Goal: Task Accomplishment & Management: Use online tool/utility

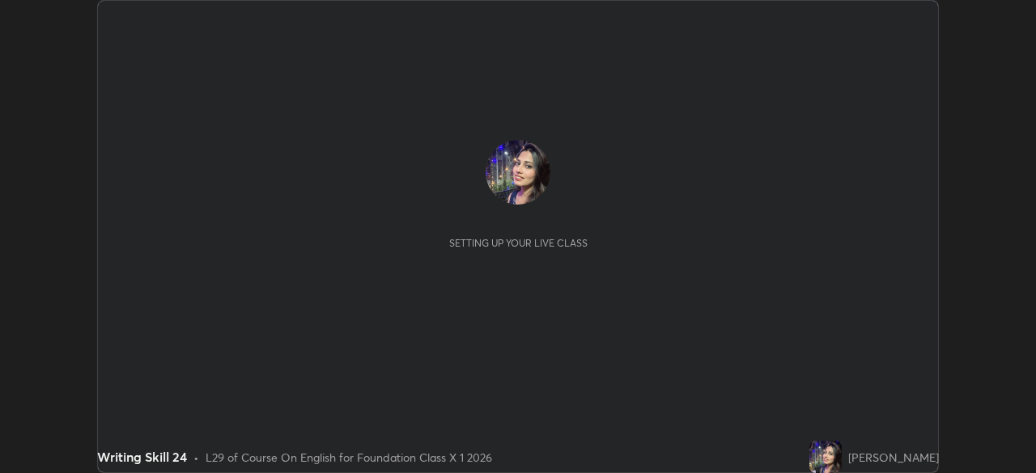
scroll to position [473, 1035]
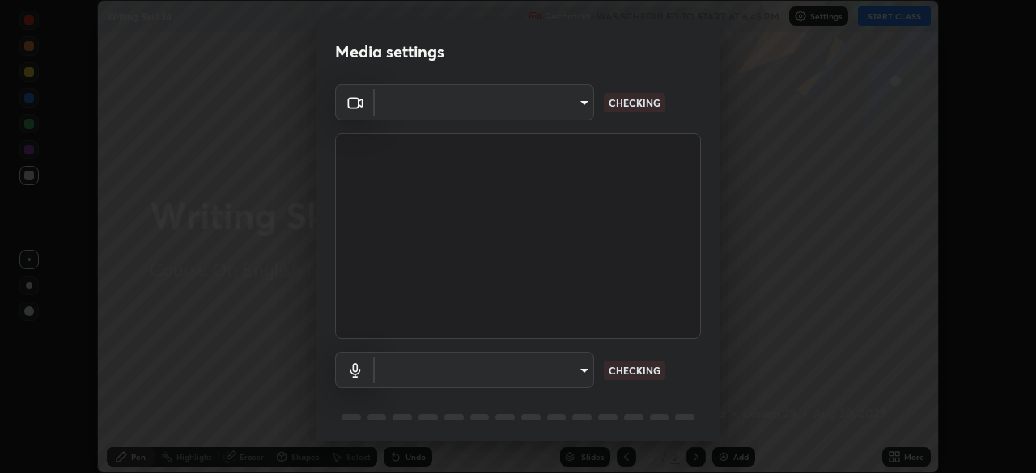
type input "e15fe1ebf70cde3bfcbeee335f8652014c7a9185cc29a01d69aea44f35fb34b8"
type input "communications"
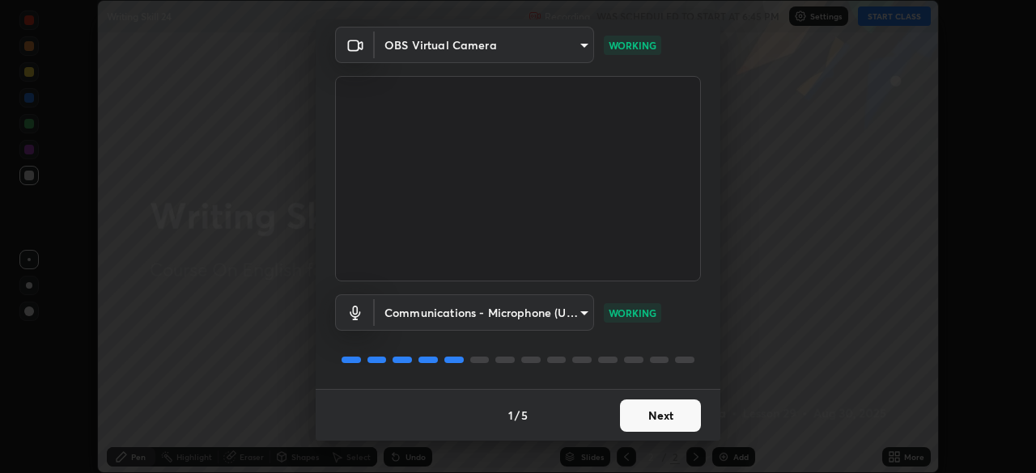
click at [676, 414] on button "Next" at bounding box center [660, 416] width 81 height 32
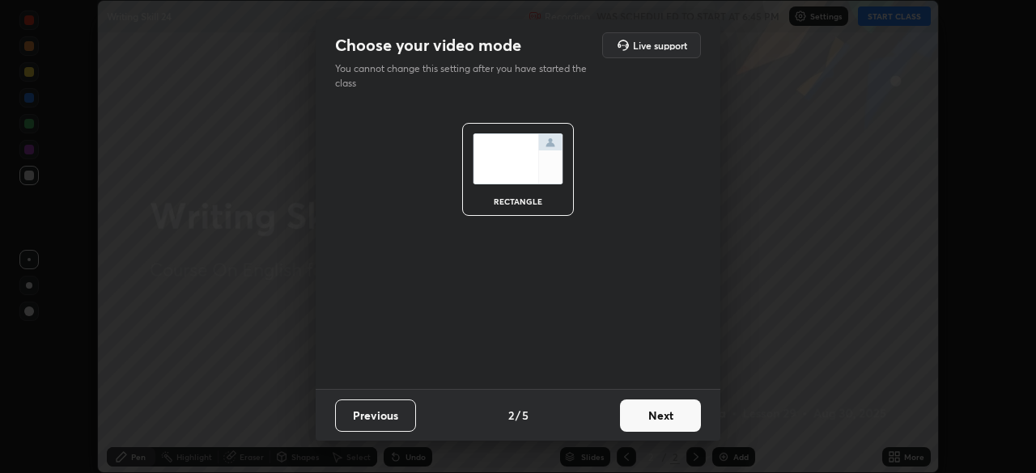
click at [676, 414] on button "Next" at bounding box center [660, 416] width 81 height 32
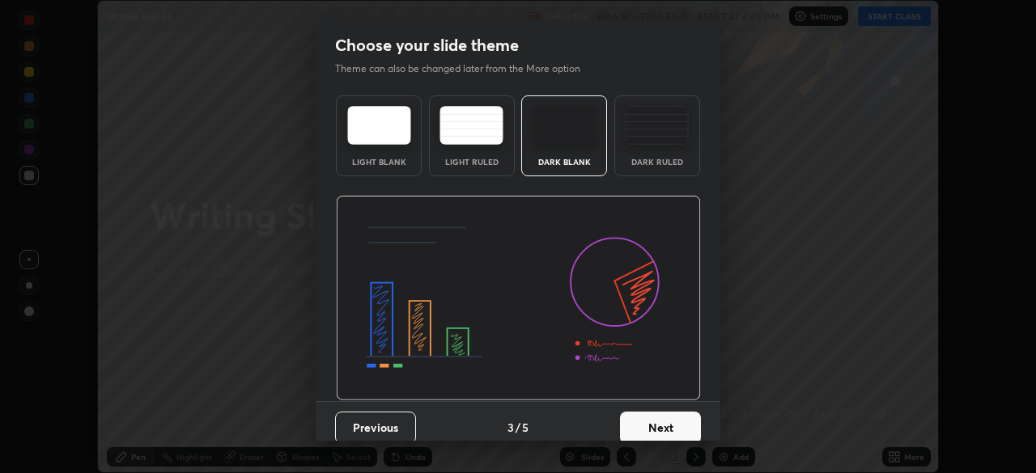
click at [680, 423] on button "Next" at bounding box center [660, 428] width 81 height 32
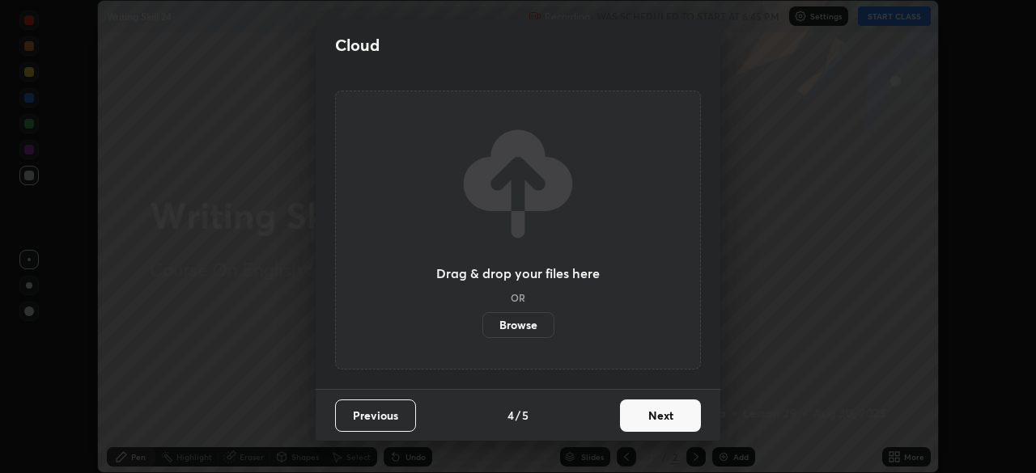
click at [681, 421] on button "Next" at bounding box center [660, 416] width 81 height 32
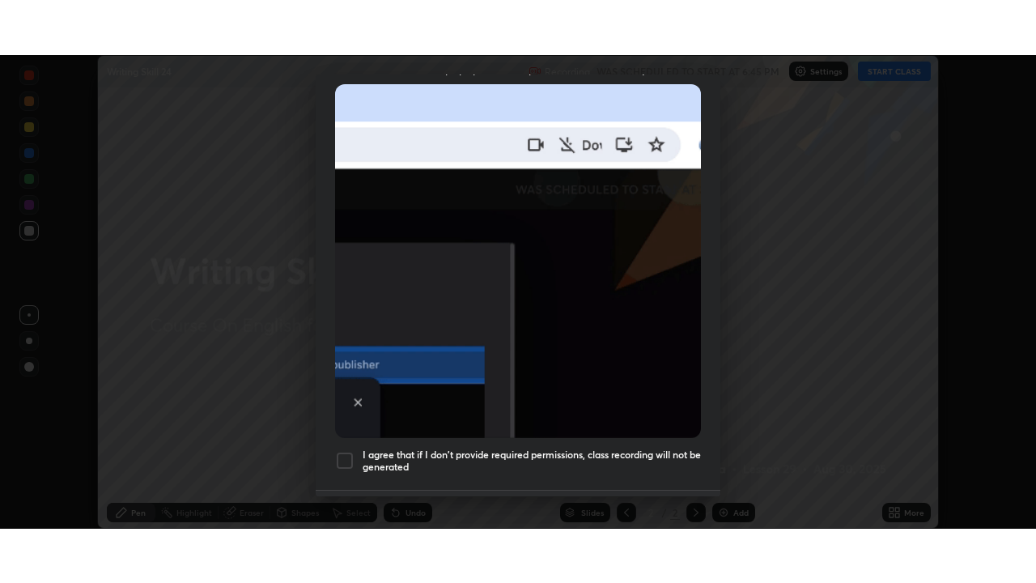
scroll to position [388, 0]
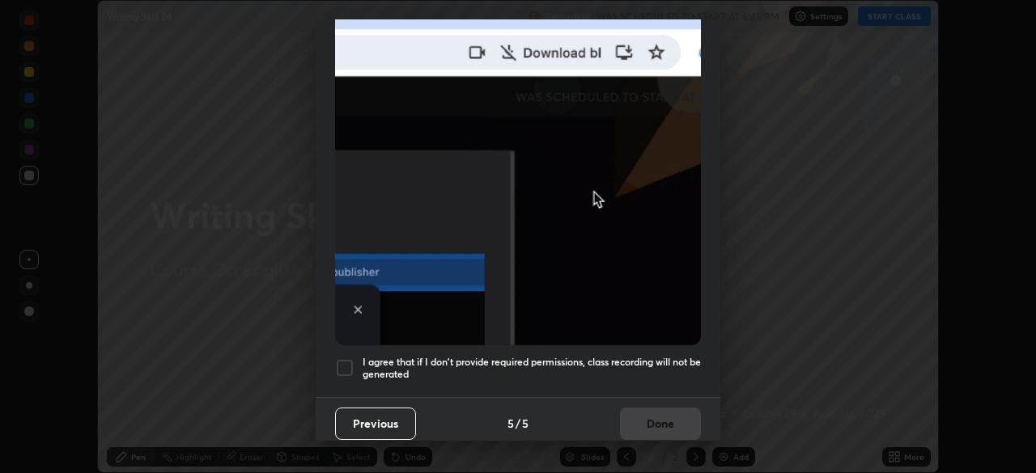
click at [345, 362] on div at bounding box center [344, 367] width 19 height 19
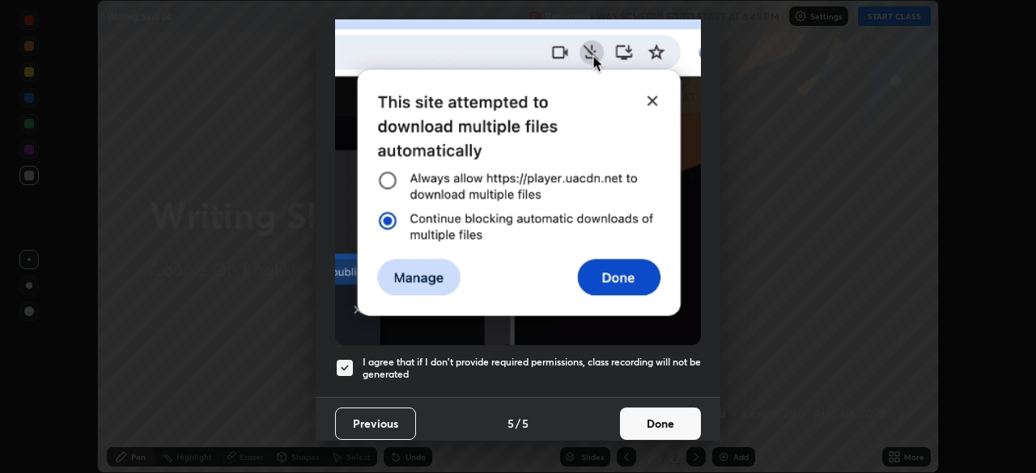
click at [676, 420] on button "Done" at bounding box center [660, 424] width 81 height 32
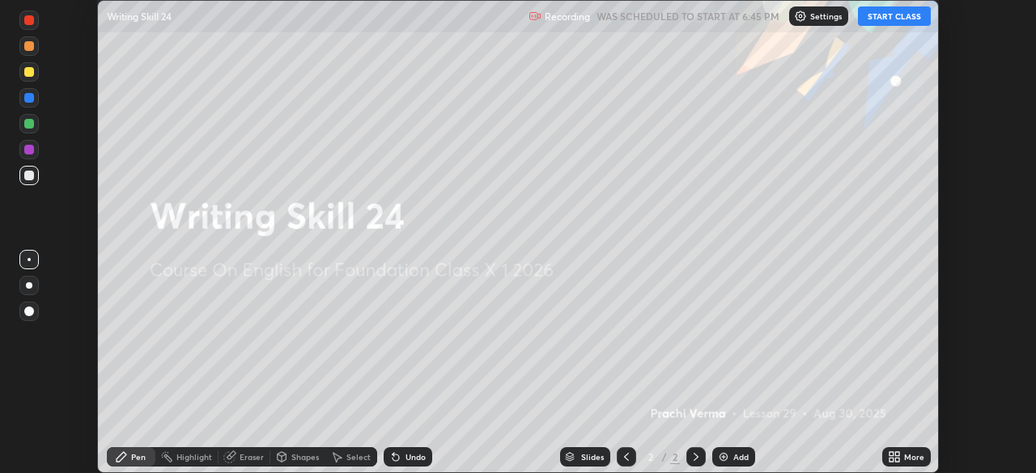
click at [909, 459] on div "More" at bounding box center [914, 457] width 20 height 8
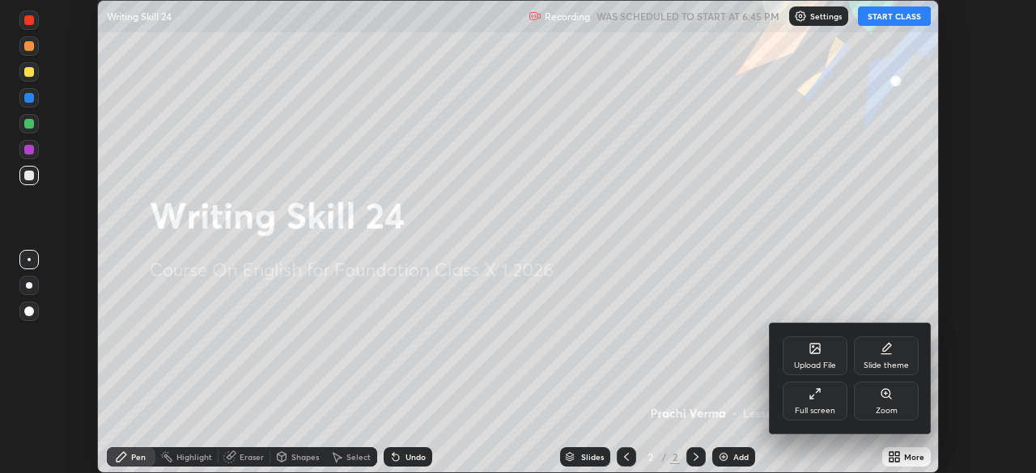
click at [816, 399] on icon at bounding box center [814, 394] width 13 height 13
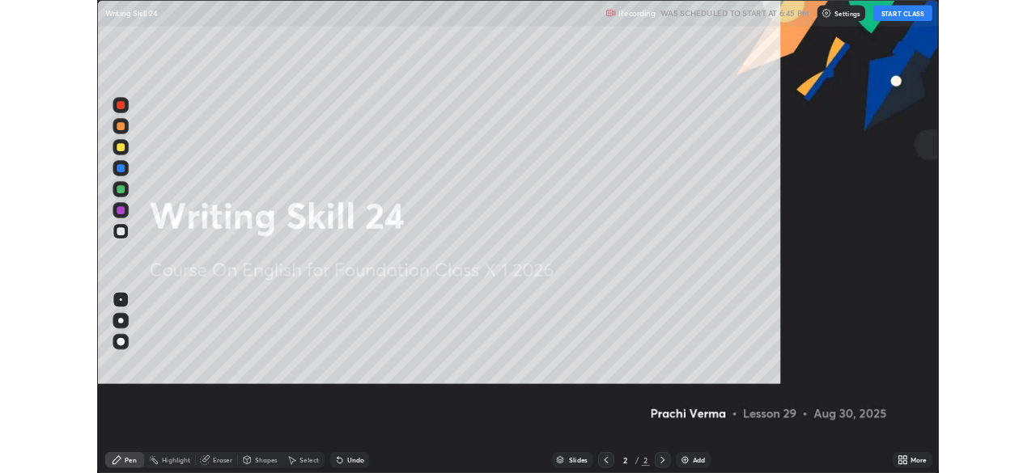
scroll to position [583, 1036]
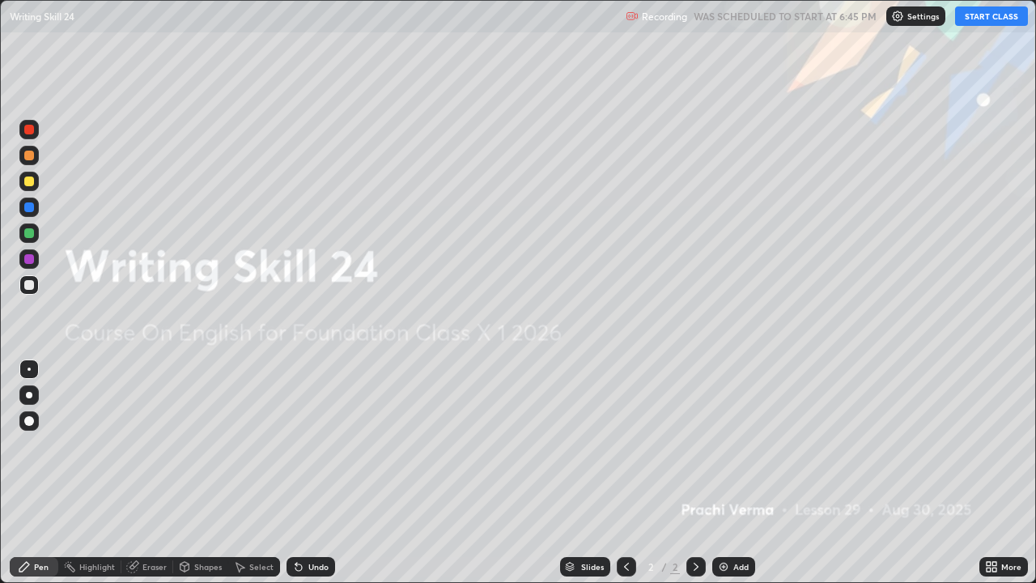
click at [981, 21] on button "START CLASS" at bounding box center [991, 15] width 73 height 19
click at [731, 473] on div "Add" at bounding box center [733, 566] width 43 height 19
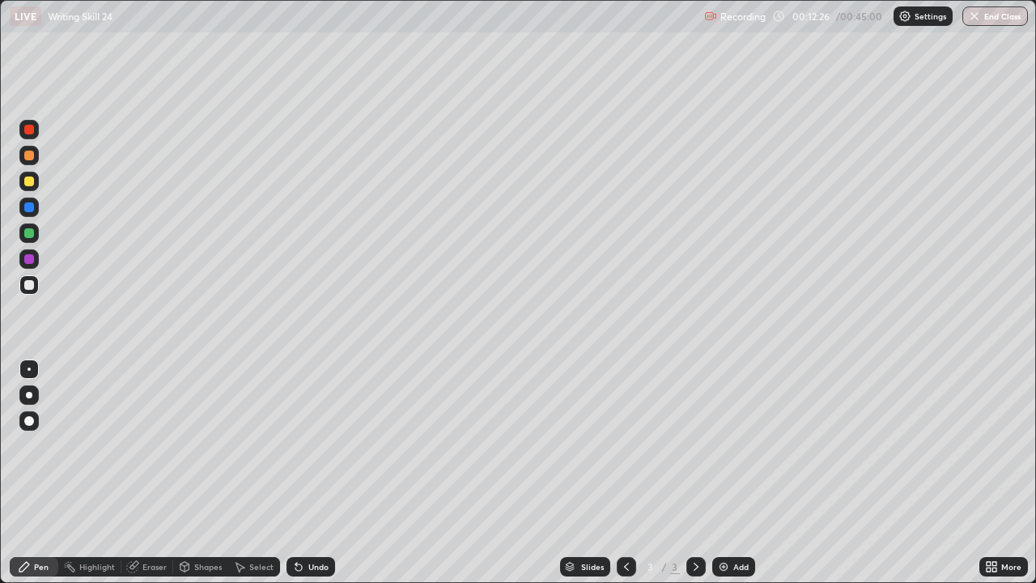
click at [994, 473] on icon at bounding box center [994, 569] width 4 height 4
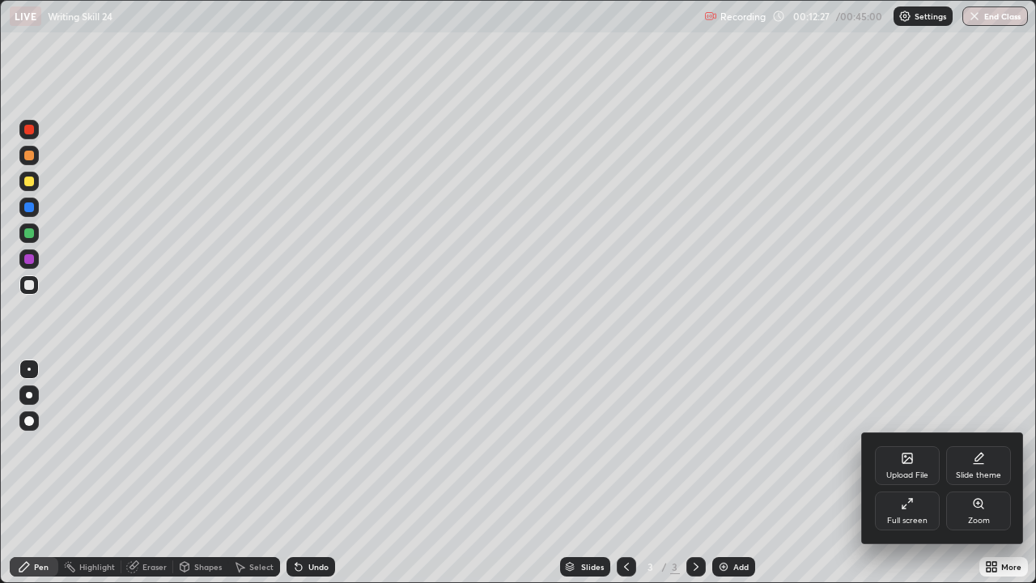
click at [918, 473] on div "Full screen" at bounding box center [907, 520] width 40 height 8
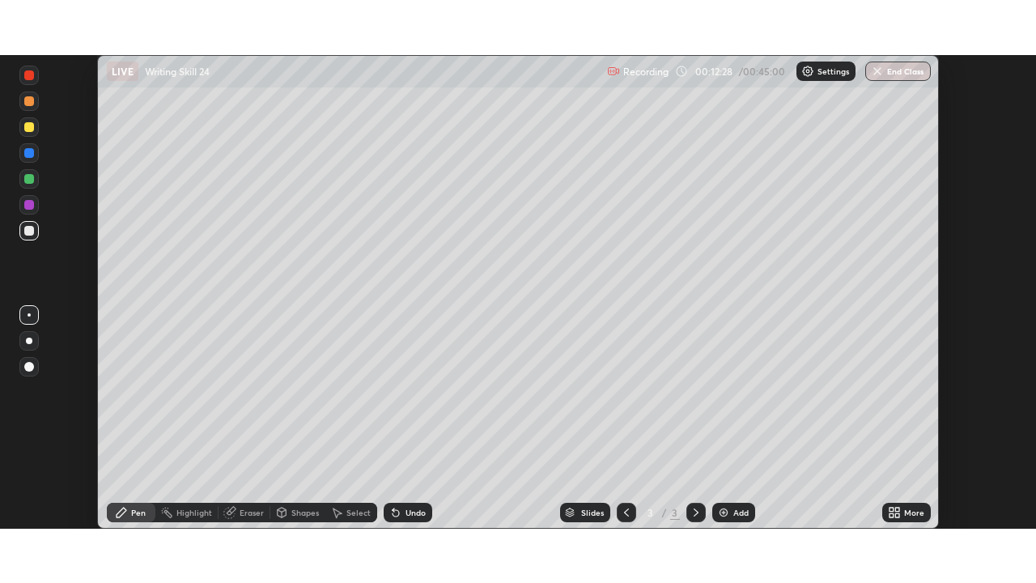
scroll to position [80434, 79872]
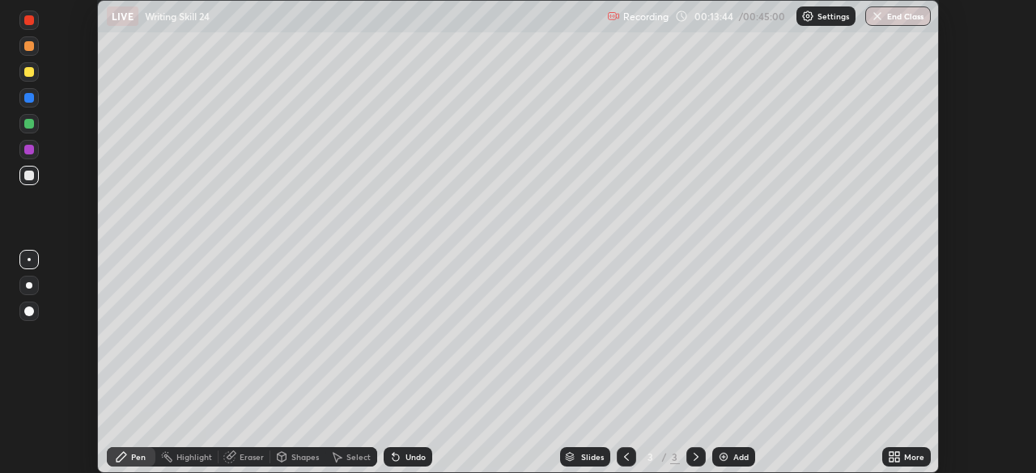
click at [914, 463] on div "More" at bounding box center [906, 456] width 49 height 19
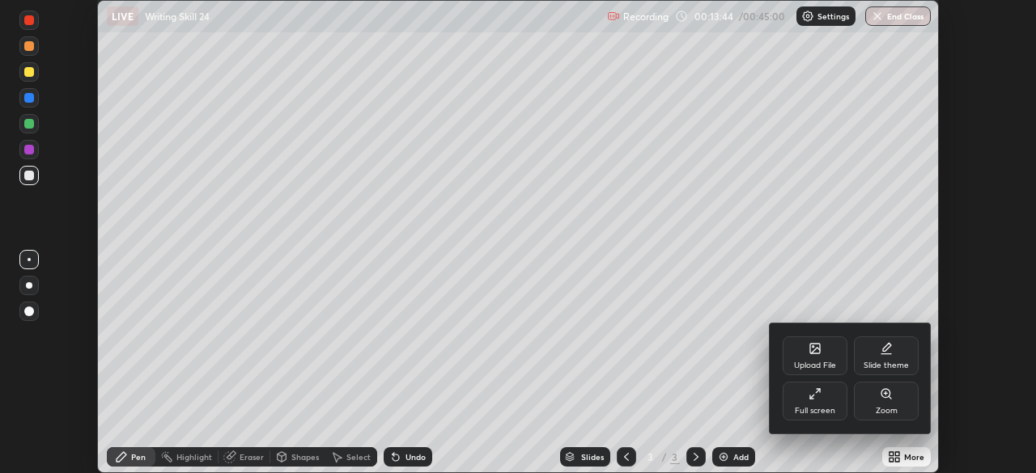
click at [816, 408] on div "Full screen" at bounding box center [815, 411] width 40 height 8
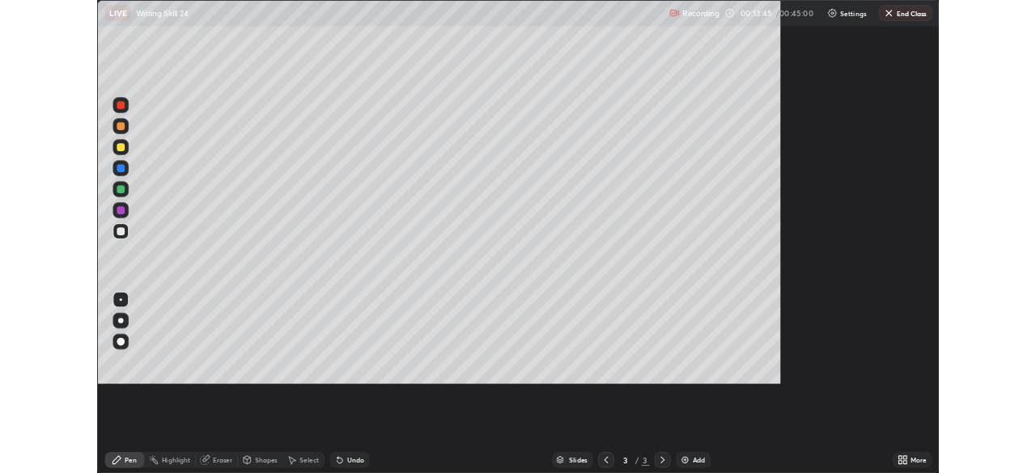
scroll to position [583, 1036]
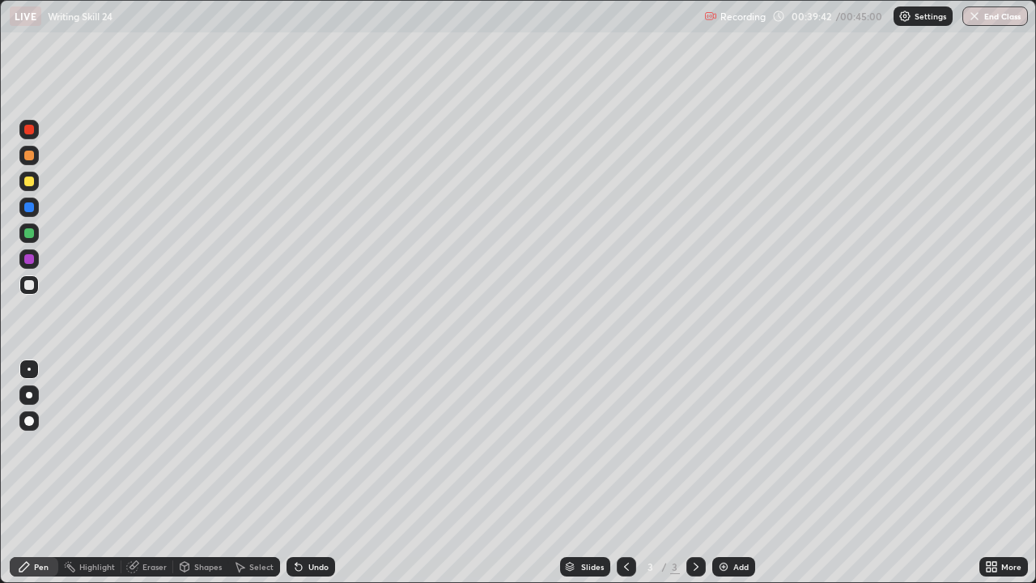
click at [1013, 473] on div "More" at bounding box center [1011, 566] width 20 height 8
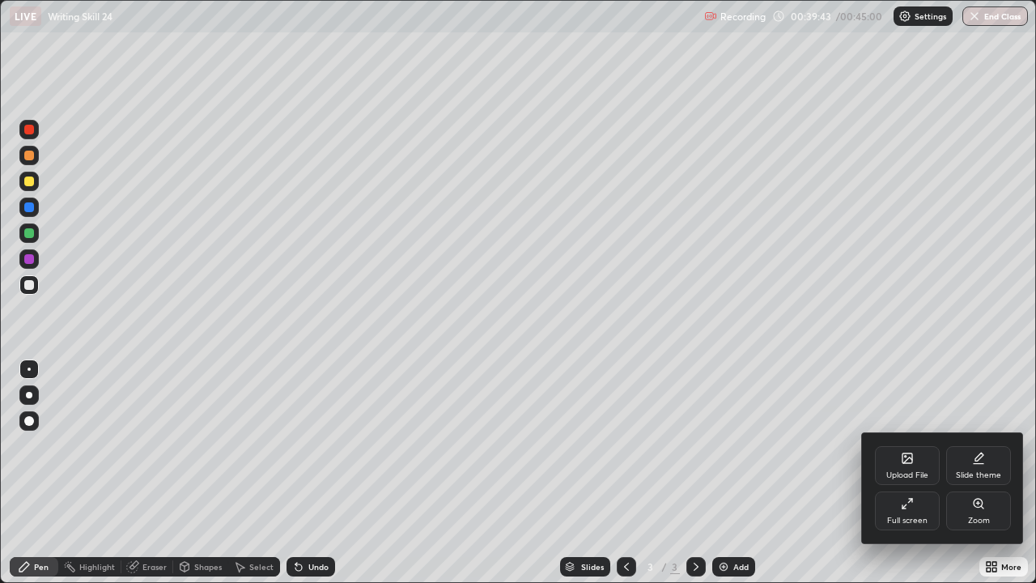
click at [910, 473] on icon at bounding box center [907, 503] width 13 height 13
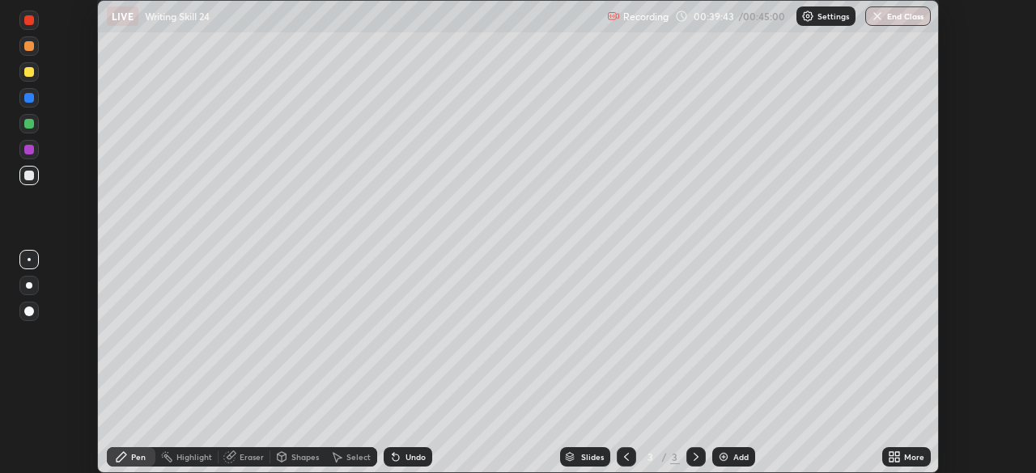
scroll to position [80434, 79872]
click at [906, 21] on button "End Class" at bounding box center [899, 15] width 64 height 19
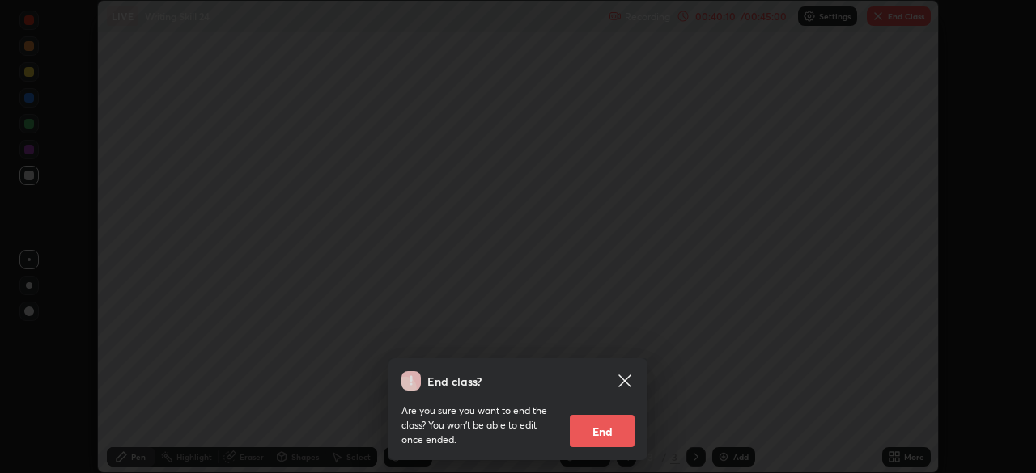
click at [612, 426] on button "End" at bounding box center [602, 431] width 65 height 32
